Goal: Navigation & Orientation: Find specific page/section

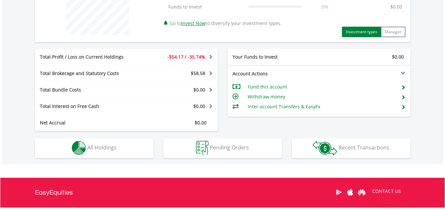
scroll to position [329, 0]
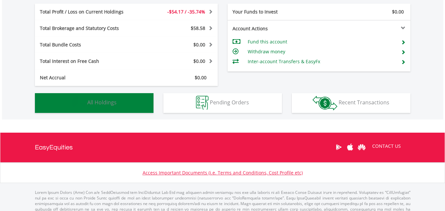
click at [112, 94] on button "Holdings All Holdings" at bounding box center [94, 103] width 119 height 20
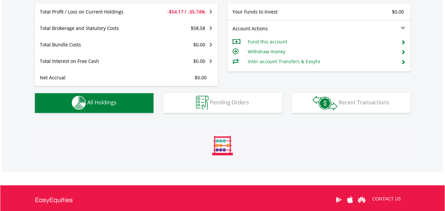
scroll to position [462, 0]
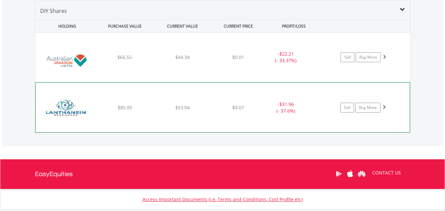
click at [184, 82] on div "﻿ Lanthanein Resources Ltd $85.00 $53.04 $0.07 - $31.96 (- 37.6%) Sell Buy More" at bounding box center [222, 57] width 375 height 49
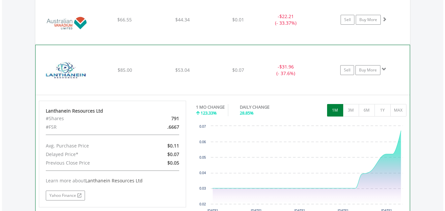
scroll to position [495, 0]
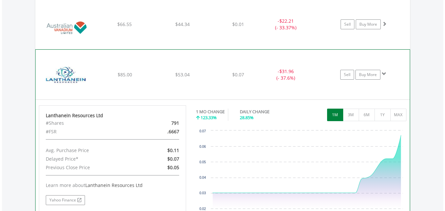
click at [154, 49] on div "﻿ Lanthanein Resources Ltd $85.00 $53.04 $0.07 - $31.96 (- 37.6%) Sell Buy More" at bounding box center [222, 24] width 375 height 49
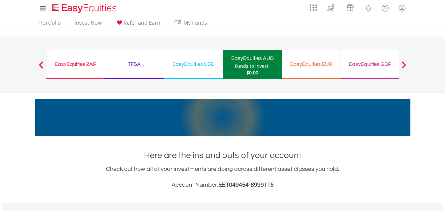
scroll to position [0, 0]
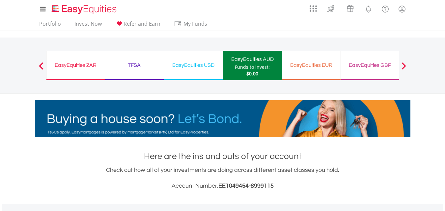
click at [61, 66] on div "EasyEquities ZAR" at bounding box center [75, 65] width 50 height 9
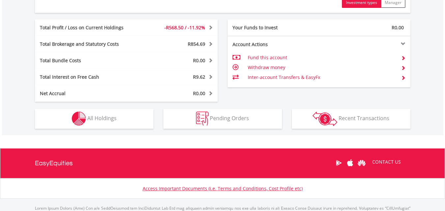
scroll to position [329, 0]
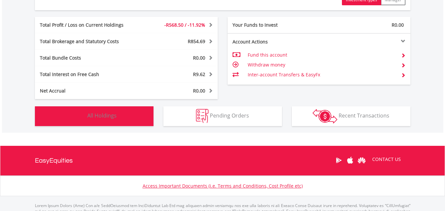
click at [99, 120] on button "Holdings All Holdings" at bounding box center [94, 116] width 119 height 20
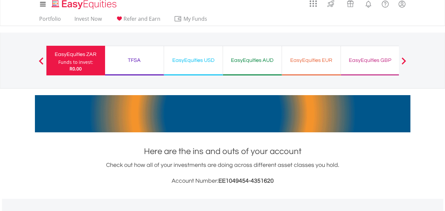
scroll to position [0, 0]
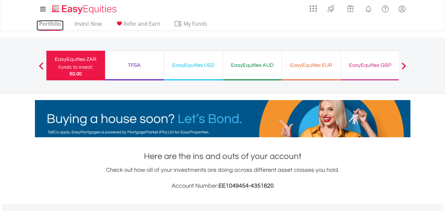
click at [55, 24] on link "Portfolio" at bounding box center [50, 25] width 27 height 10
